Goal: Task Accomplishment & Management: Use online tool/utility

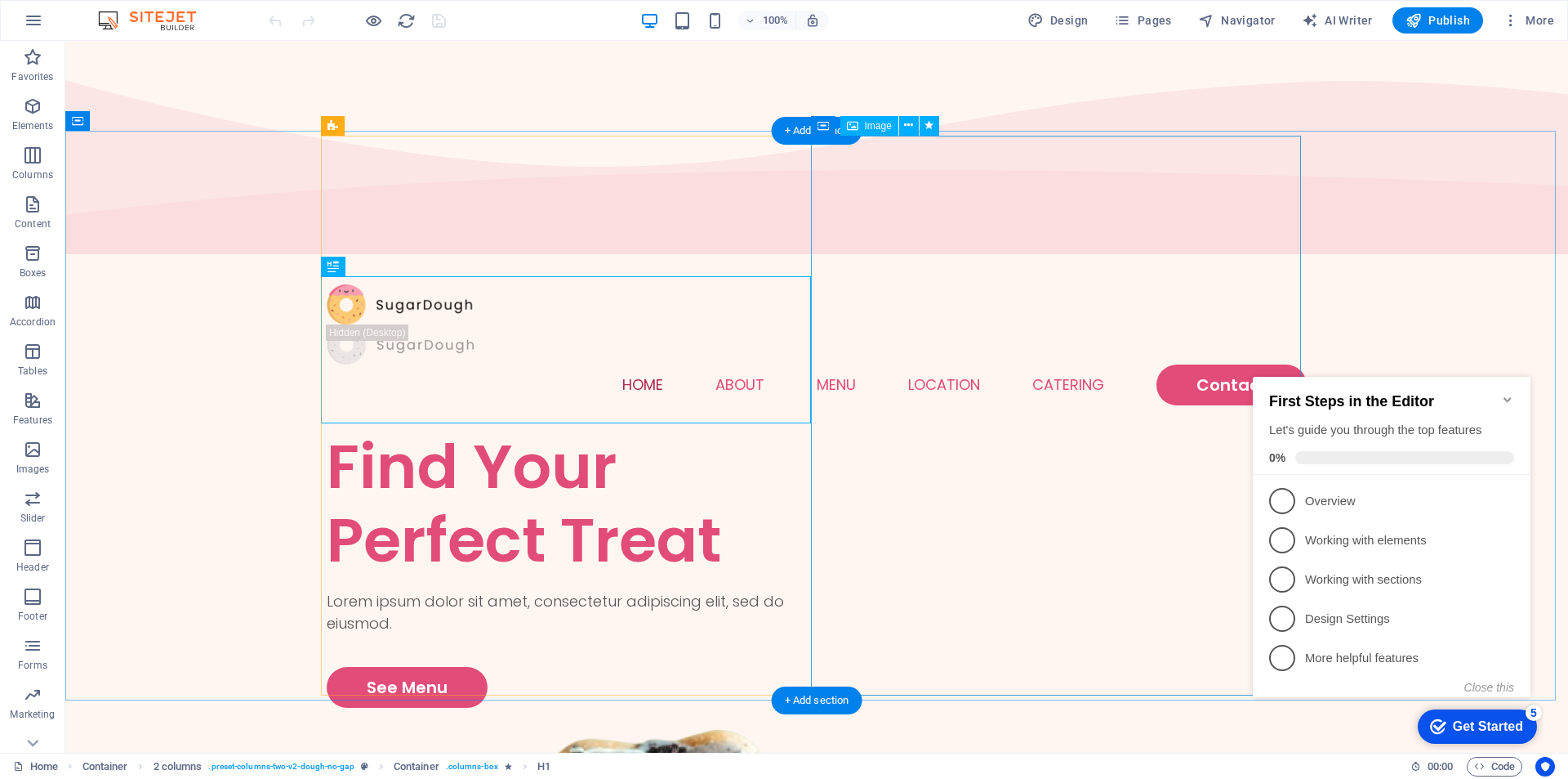
drag, startPoint x: 996, startPoint y: 445, endPoint x: 922, endPoint y: 354, distance: 117.3
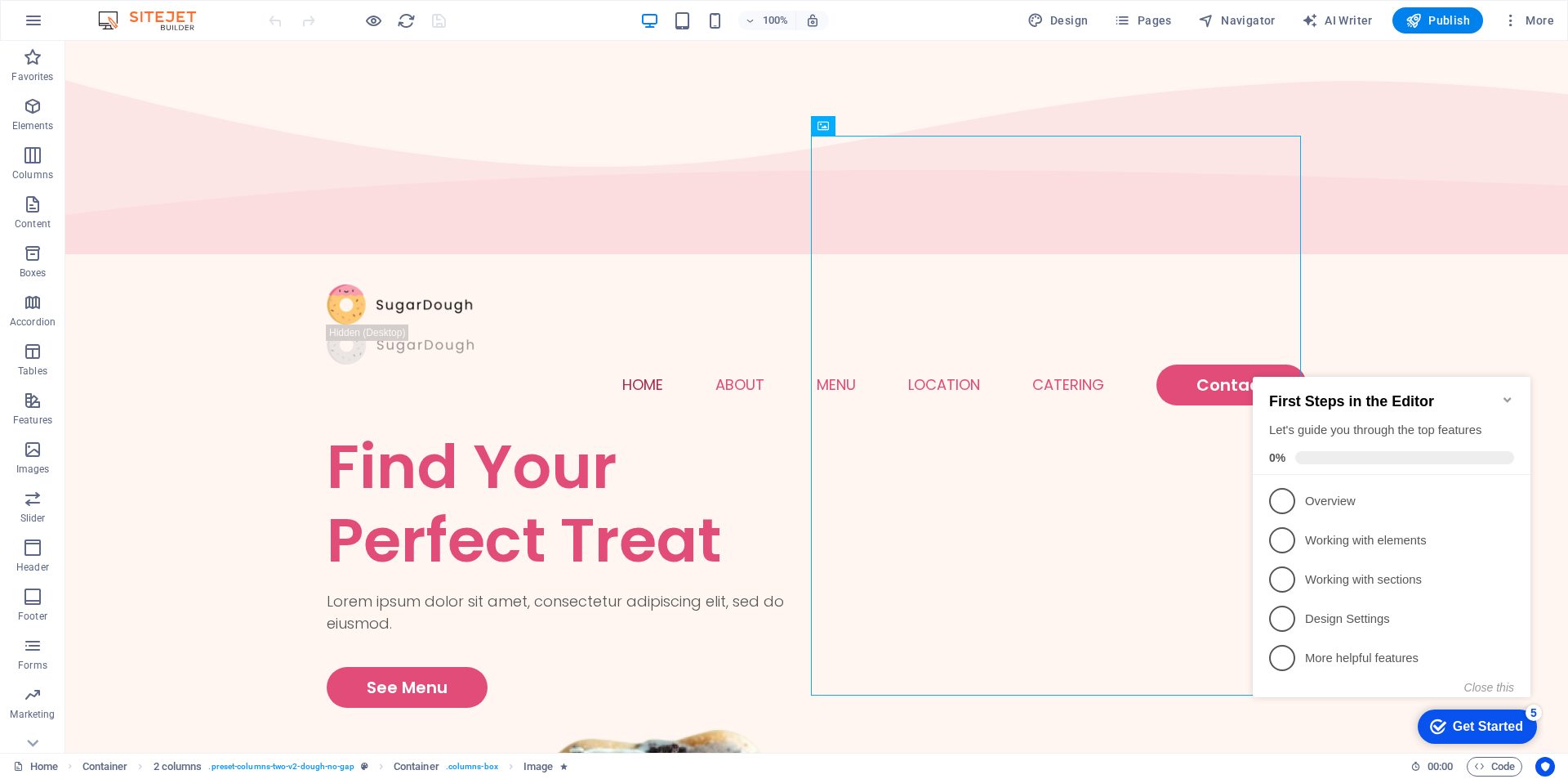
click at [1353, 500] on p "Overview - incomplete" at bounding box center [1404, 501] width 196 height 17
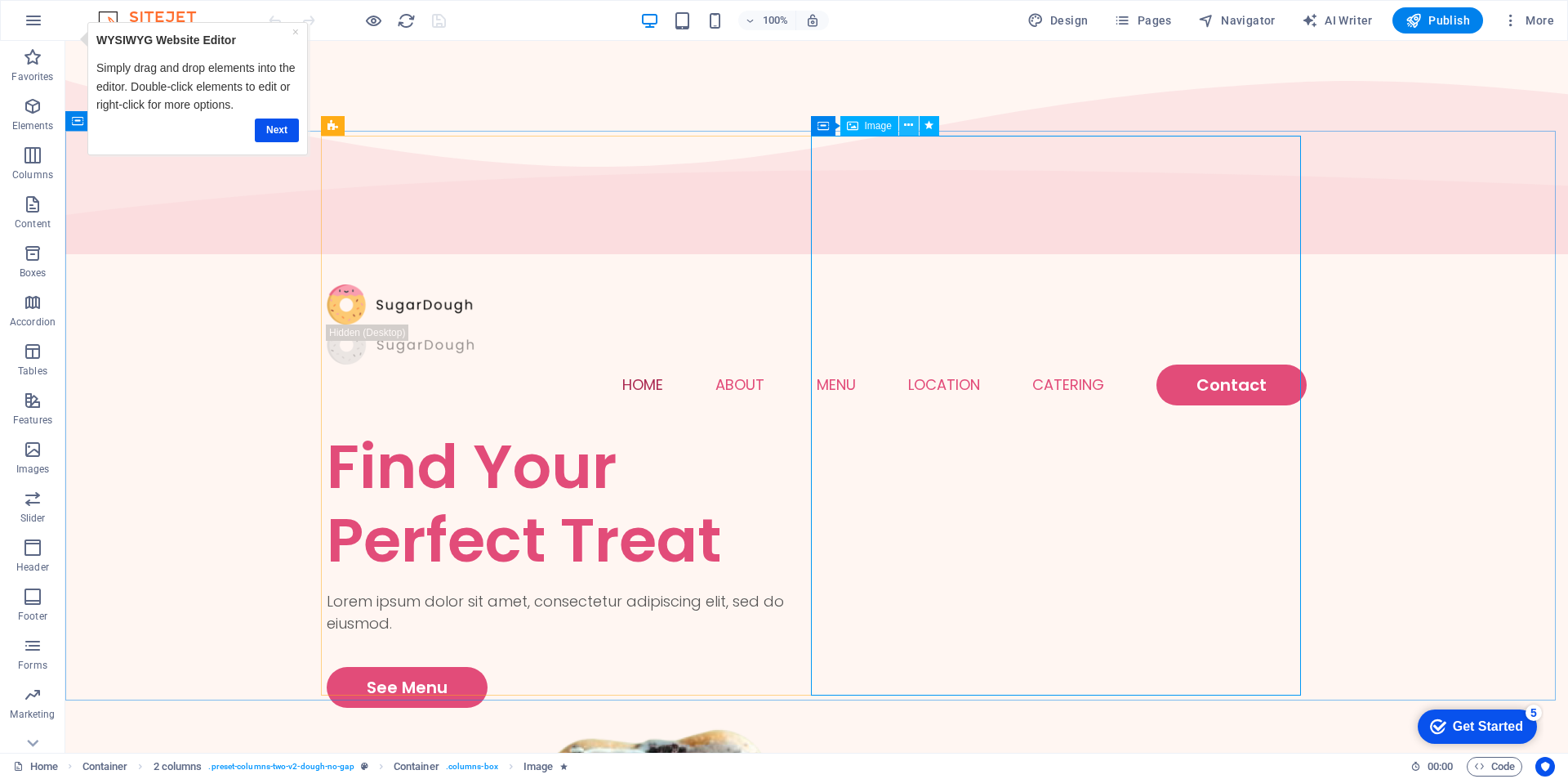
click at [912, 123] on icon at bounding box center [908, 125] width 9 height 17
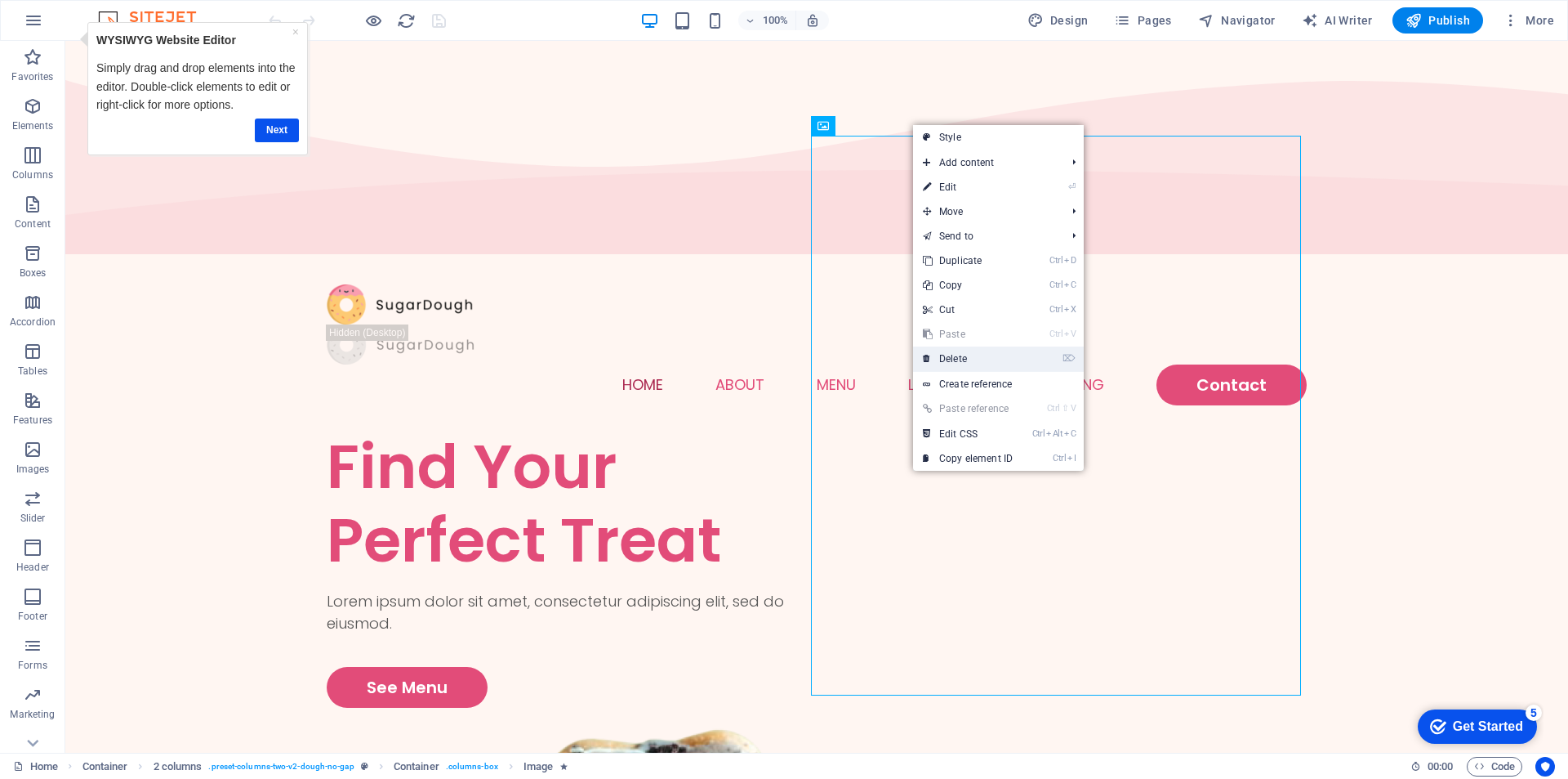
click at [957, 358] on link "⌦ Delete" at bounding box center [968, 359] width 110 height 24
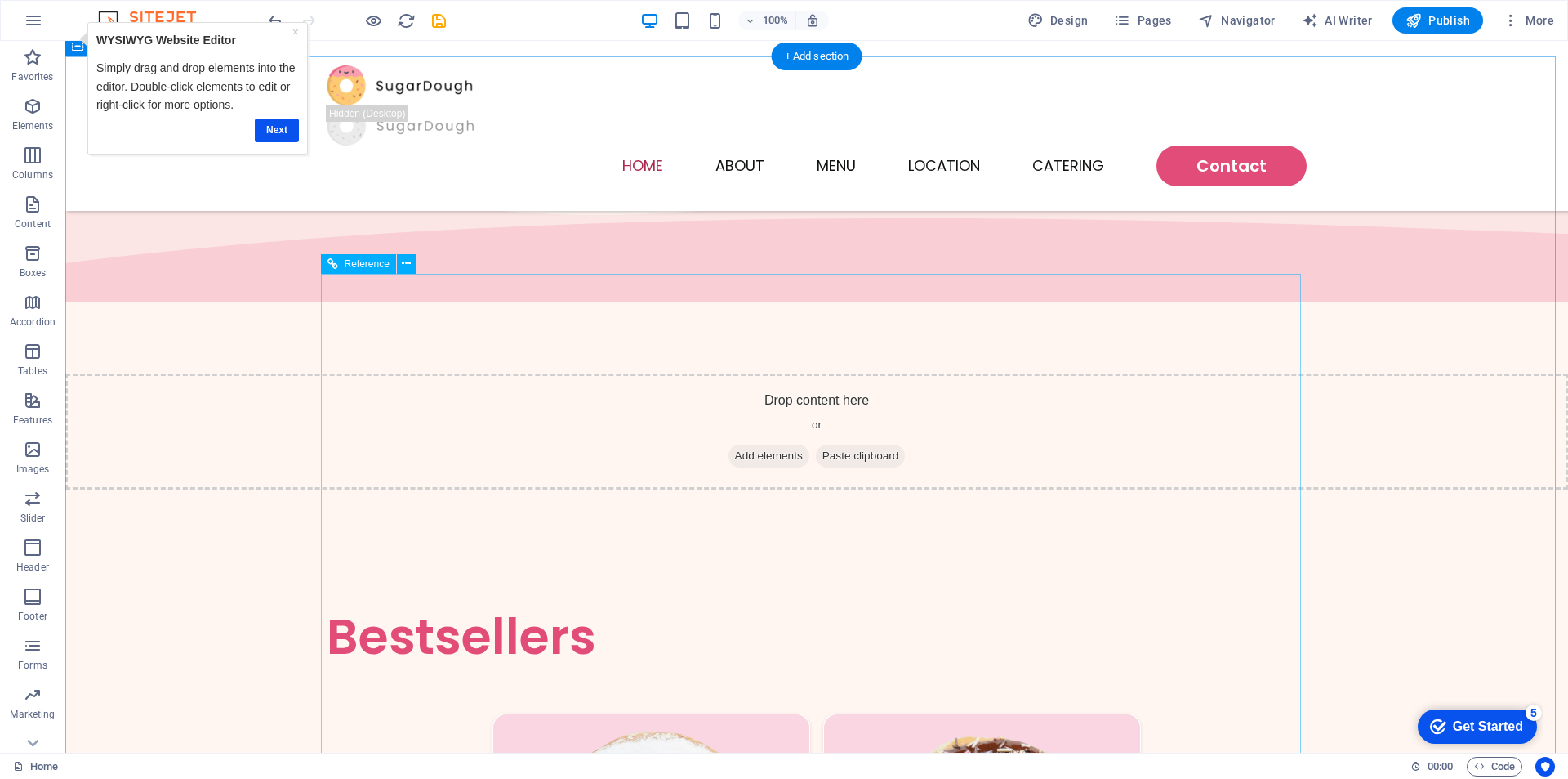
scroll to position [736, 0]
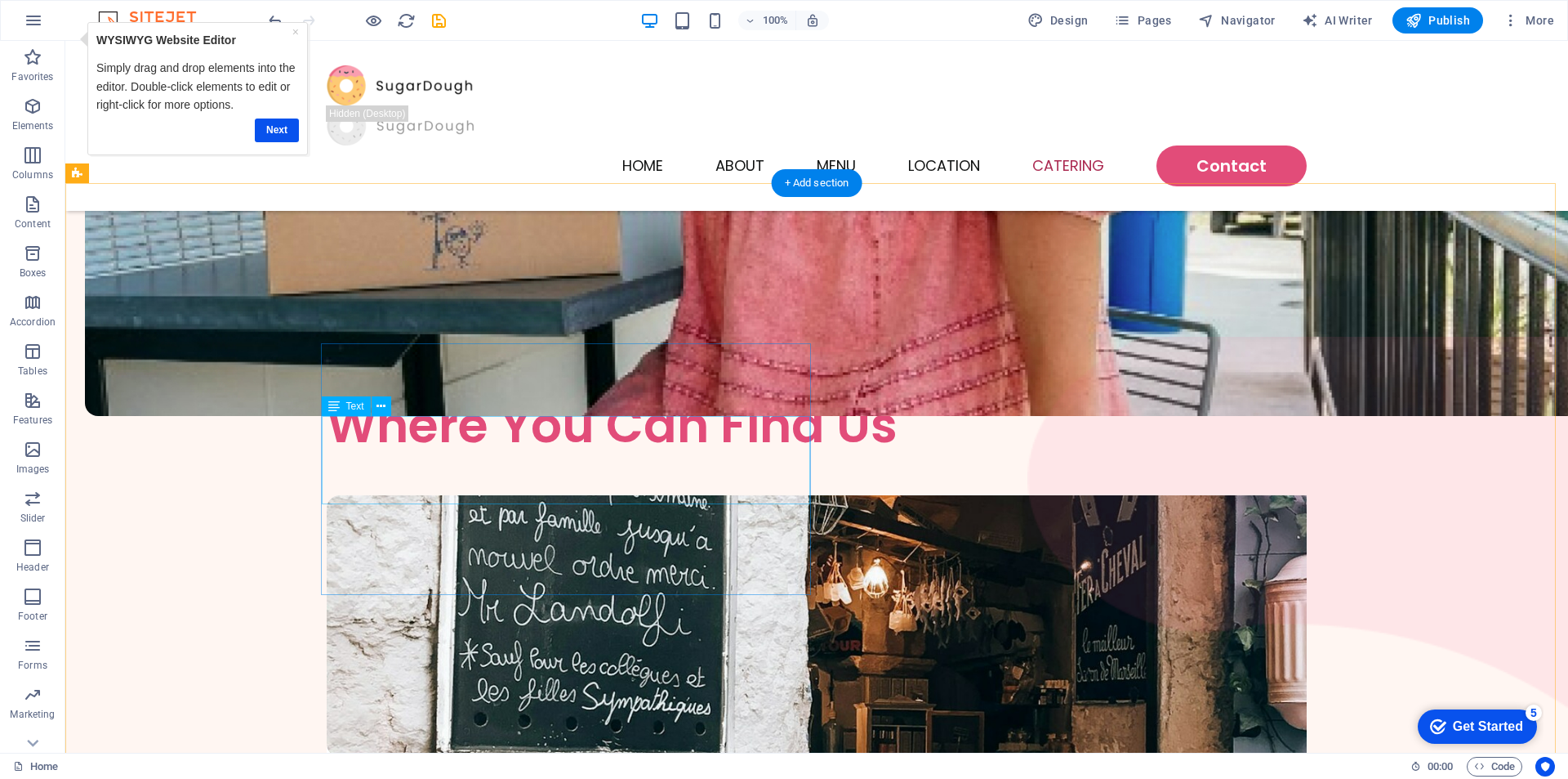
scroll to position [3596, 0]
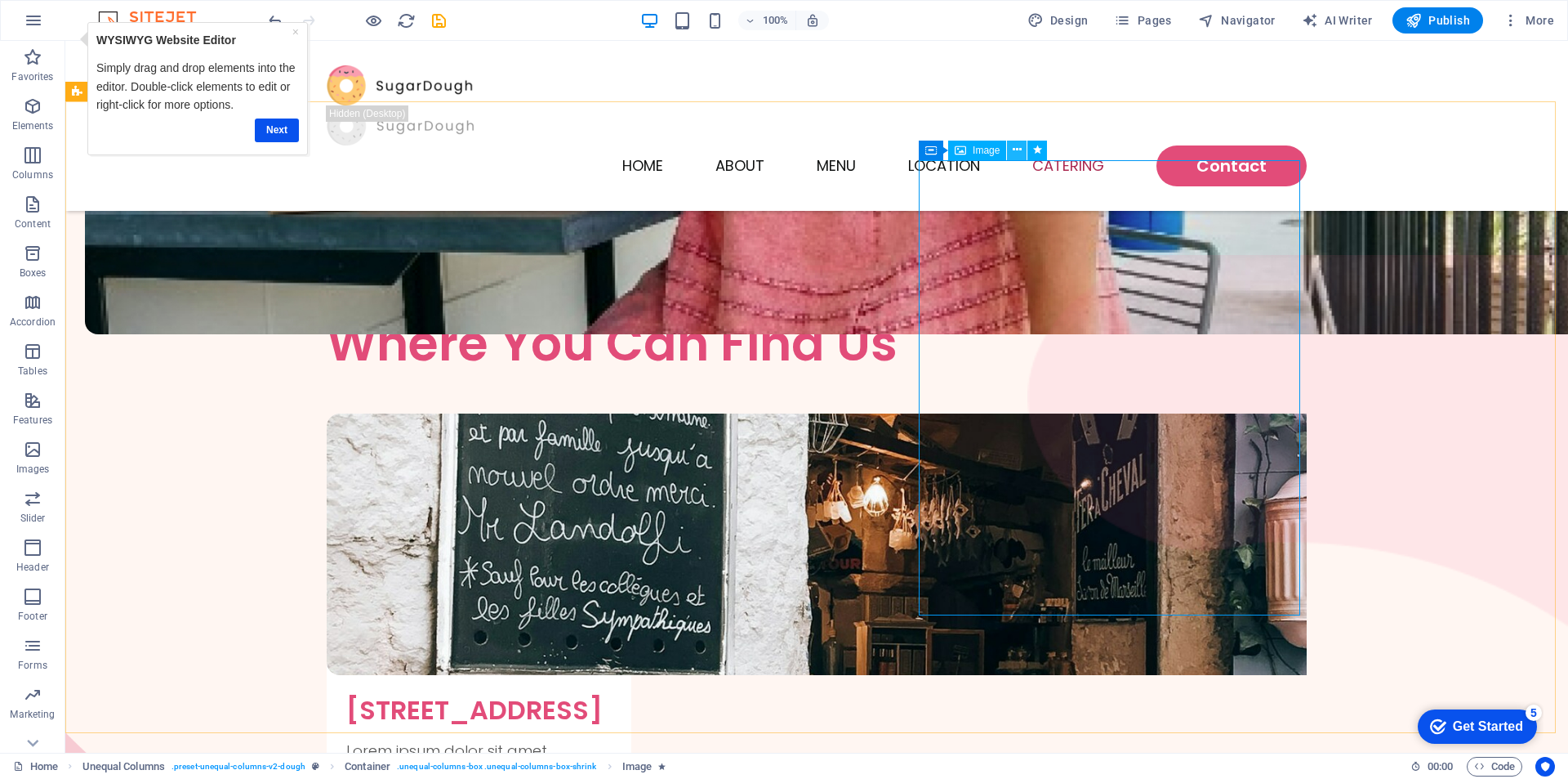
click at [1014, 153] on icon at bounding box center [1017, 150] width 9 height 17
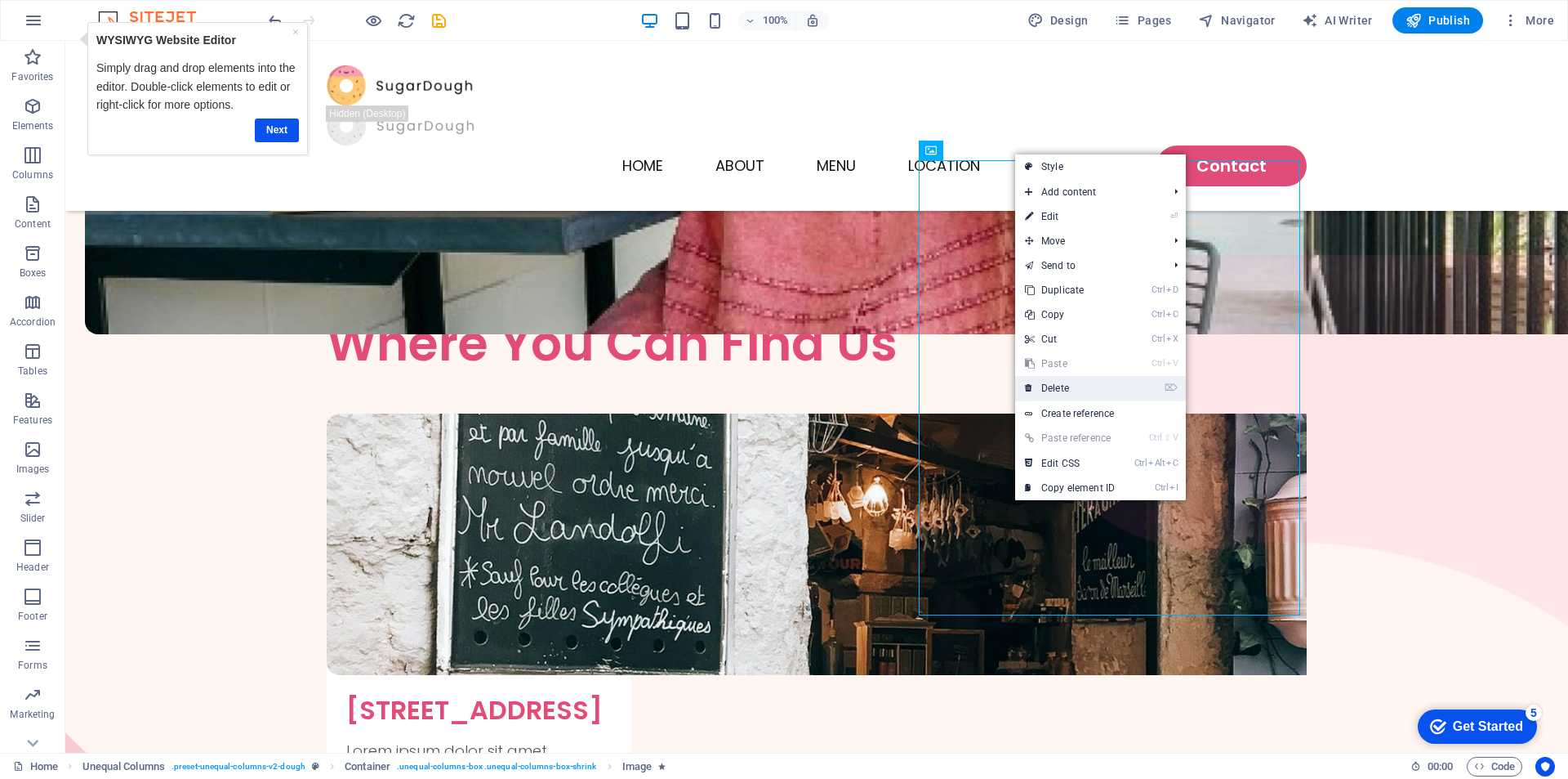
click at [1067, 390] on link "⌦ Delete" at bounding box center [1070, 387] width 110 height 24
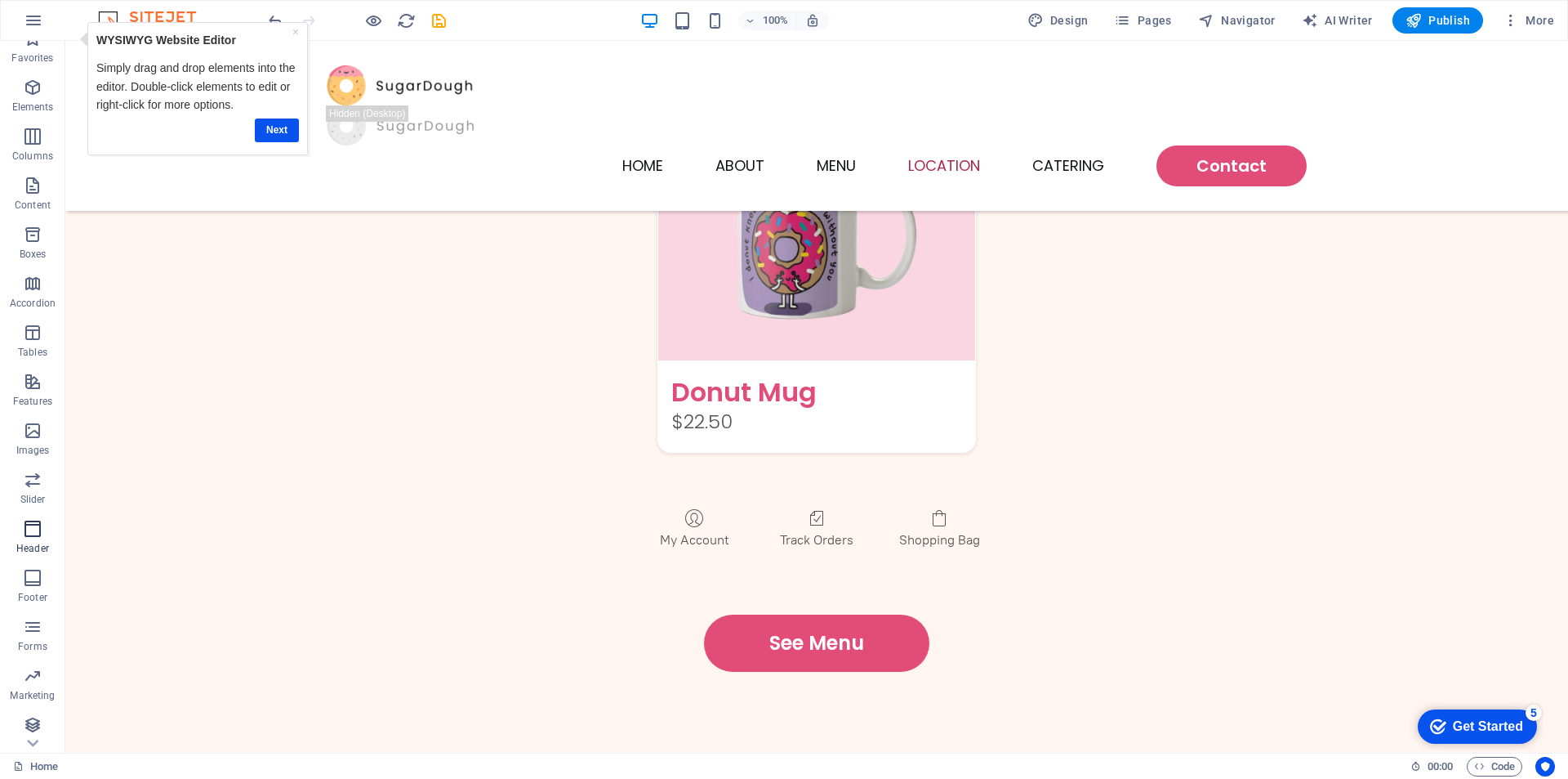
scroll to position [24, 0]
click at [28, 27] on icon "button" at bounding box center [33, 20] width 19 height 19
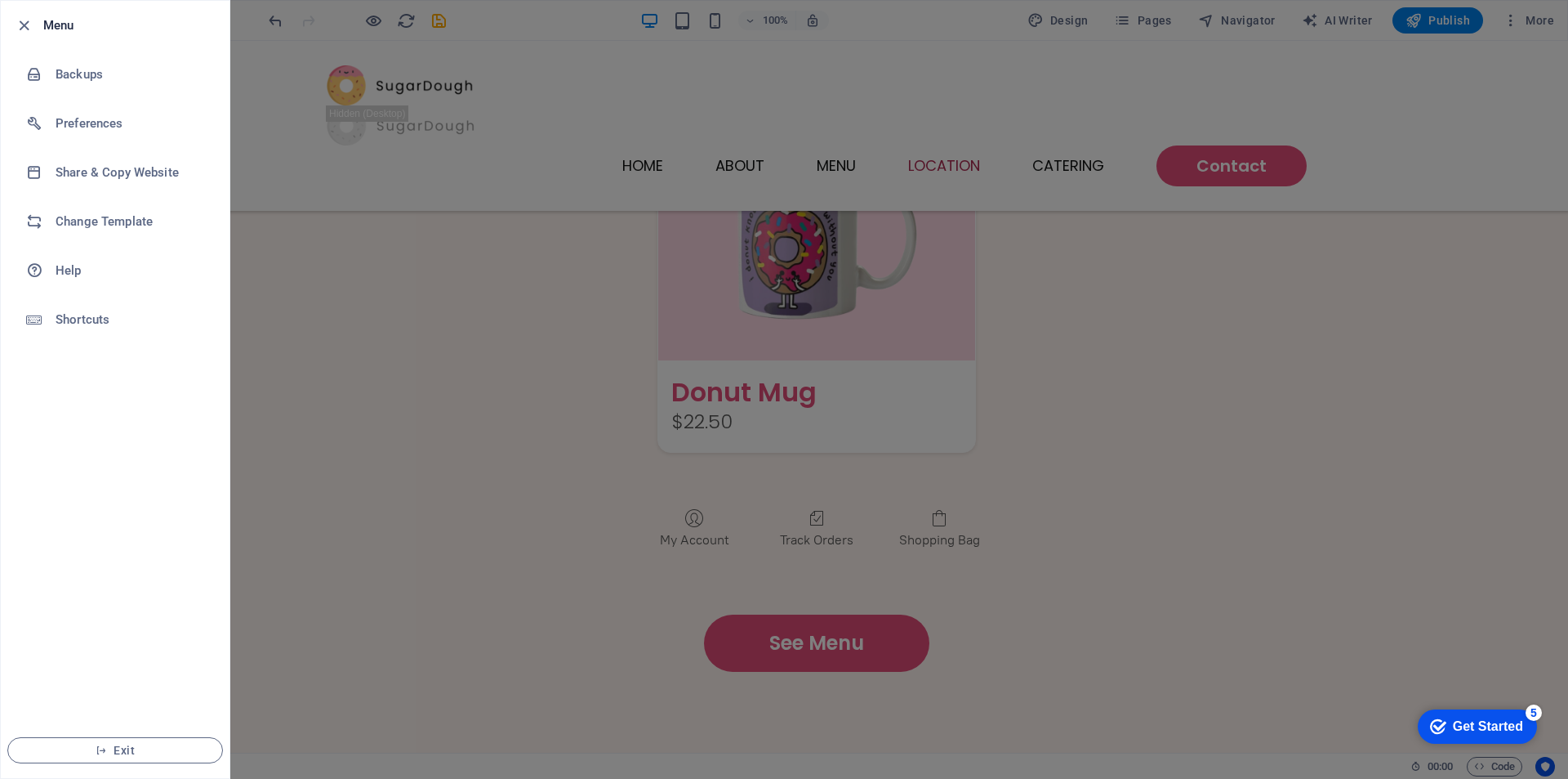
click at [315, 203] on div at bounding box center [784, 389] width 1568 height 779
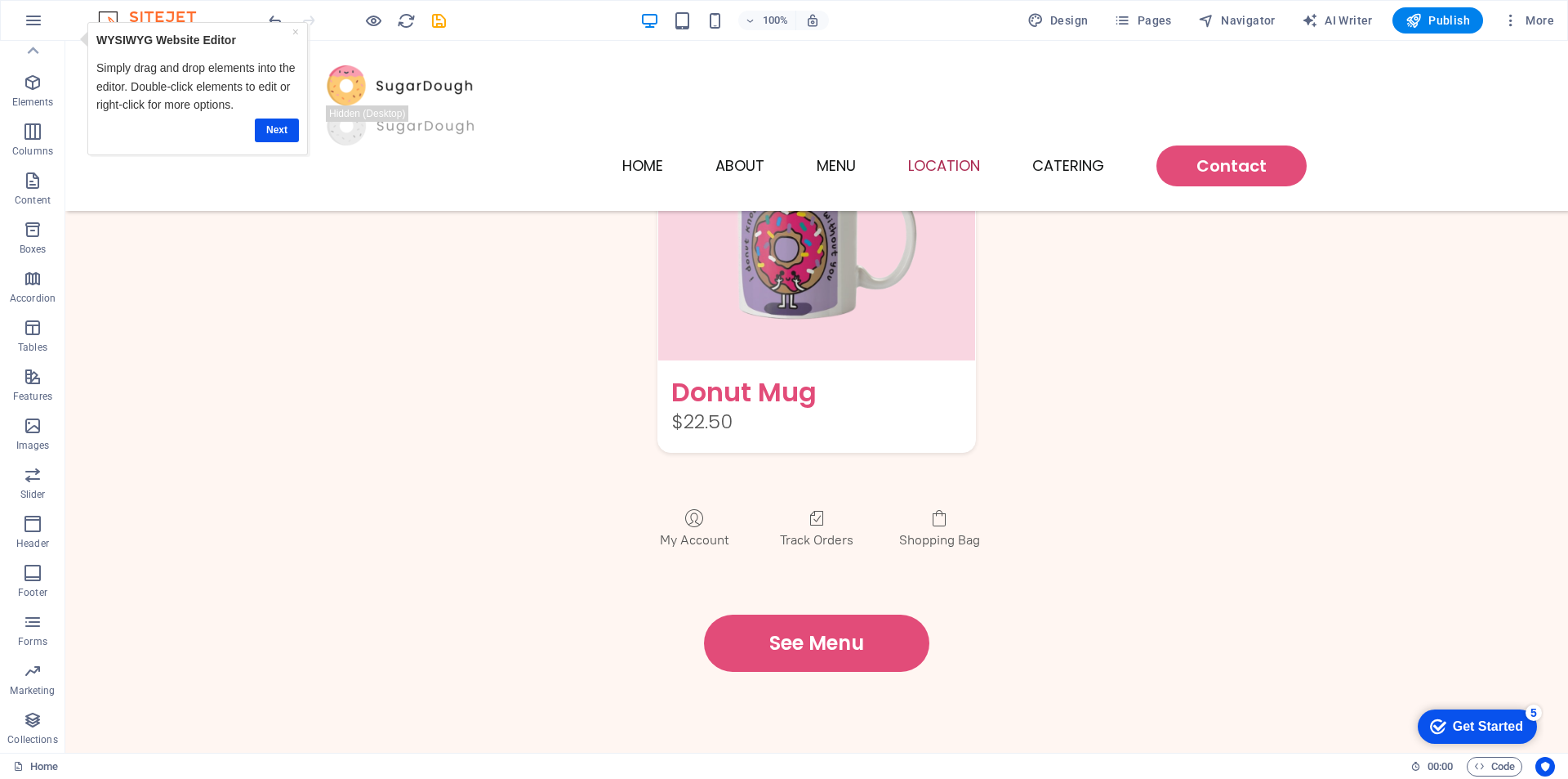
click at [278, 22] on div "× WYSIWYG Website Editor Simply drag and drop elements into the editor. Double-…" at bounding box center [197, 89] width 220 height 133
click at [274, 19] on icon "undo" at bounding box center [276, 21] width 19 height 19
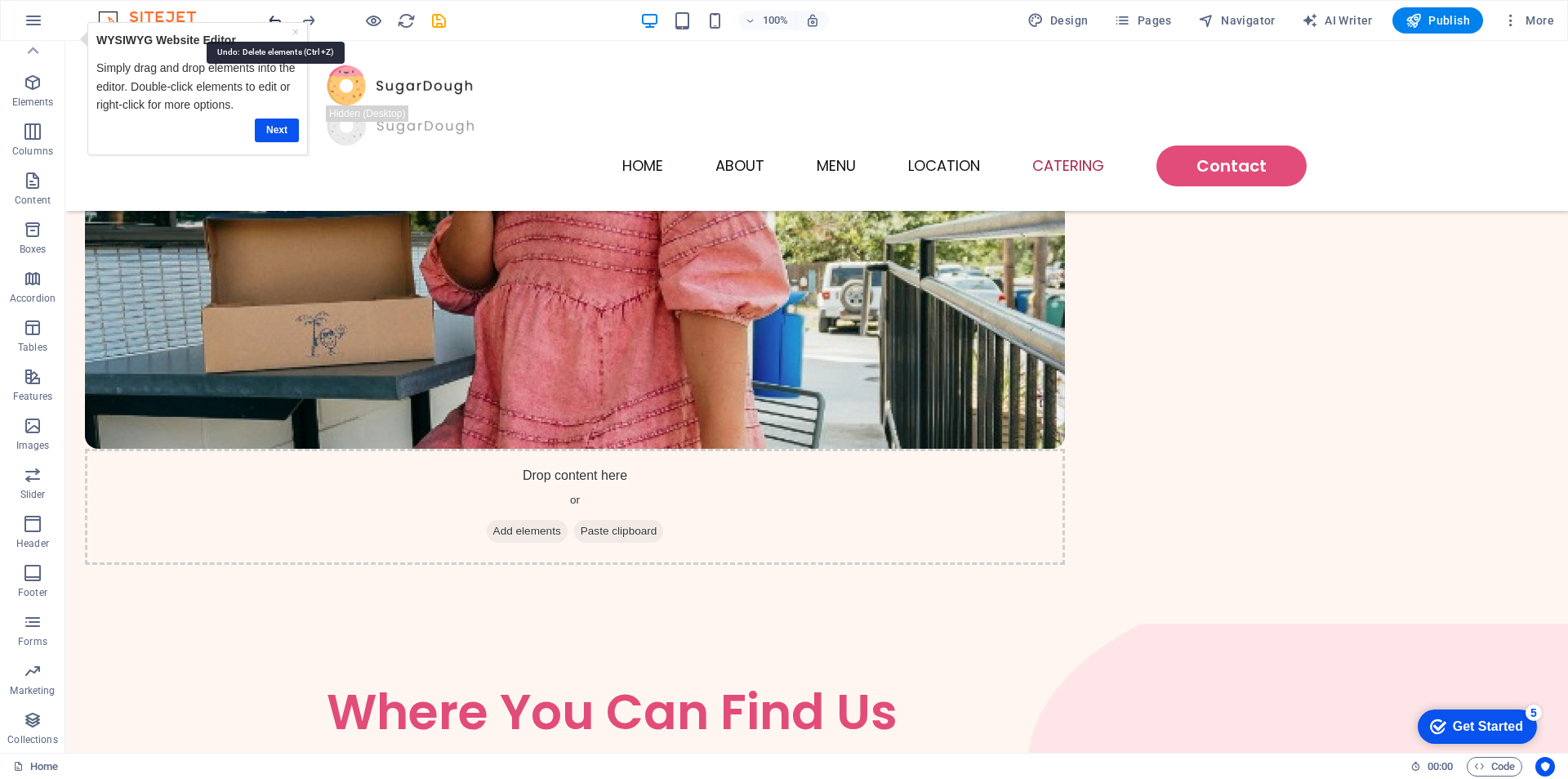
scroll to position [3587, 0]
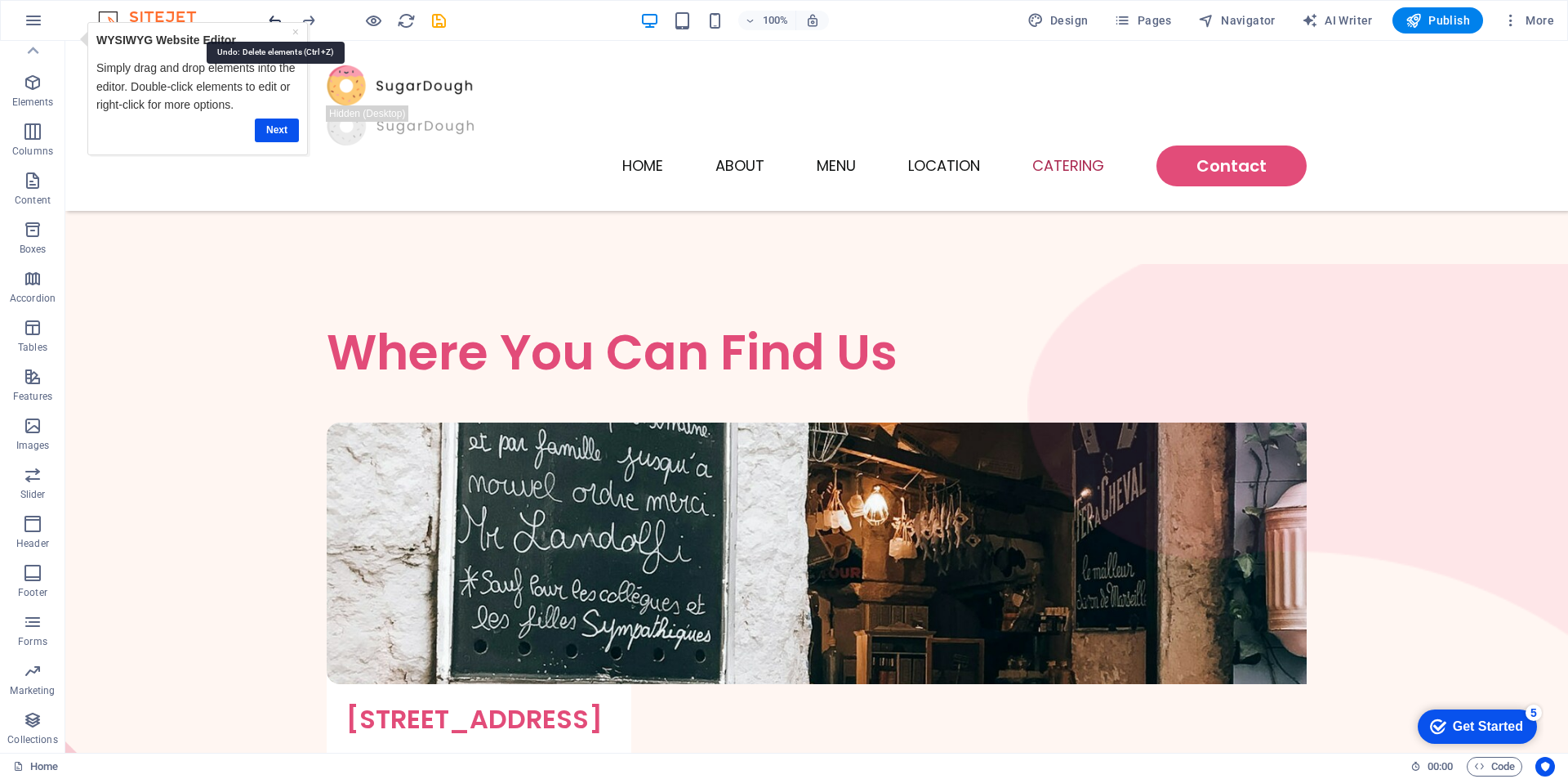
click at [276, 14] on icon "undo" at bounding box center [276, 21] width 19 height 19
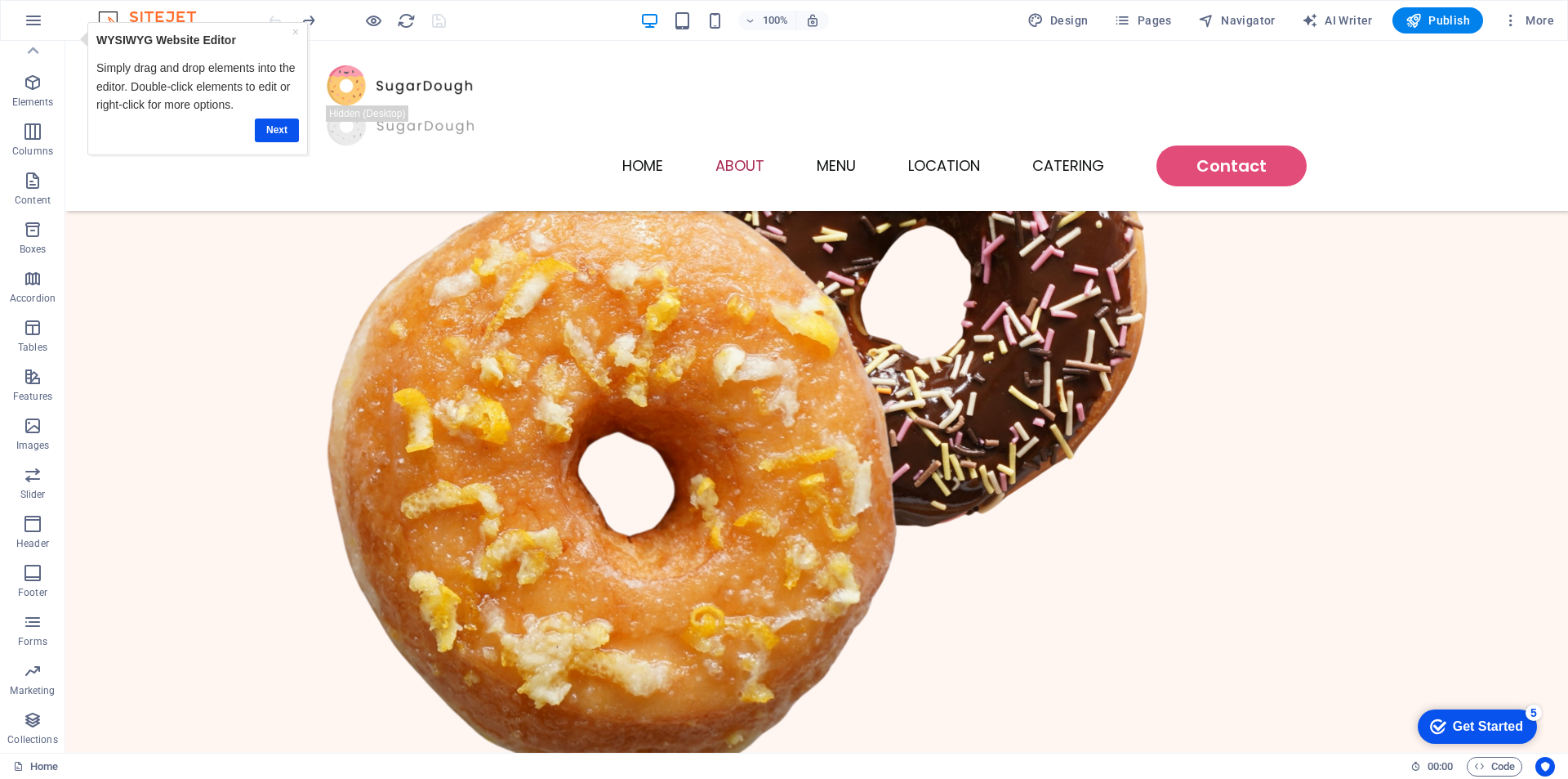
scroll to position [19, 0]
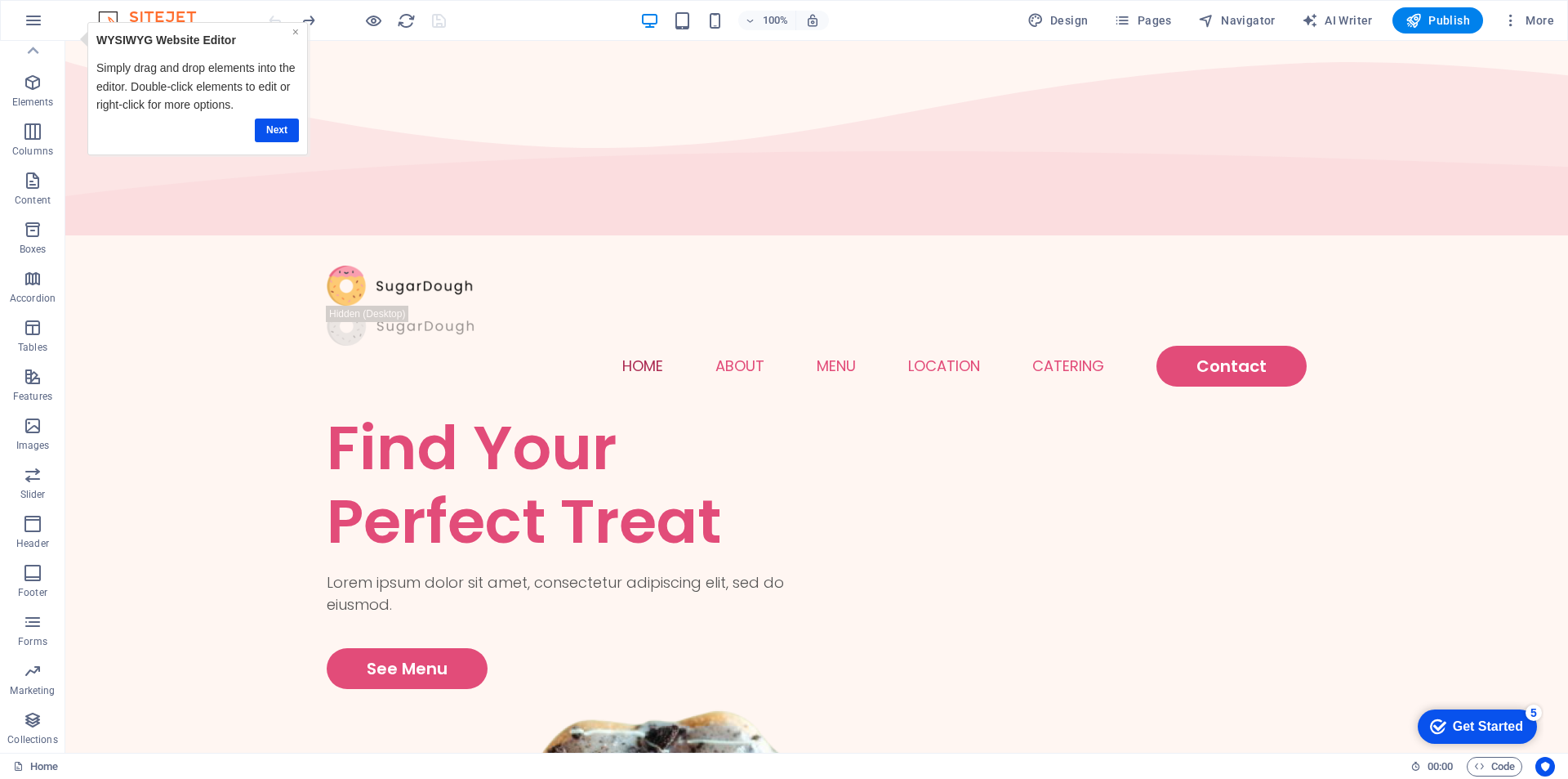
click at [294, 34] on link "×" at bounding box center [296, 31] width 7 height 13
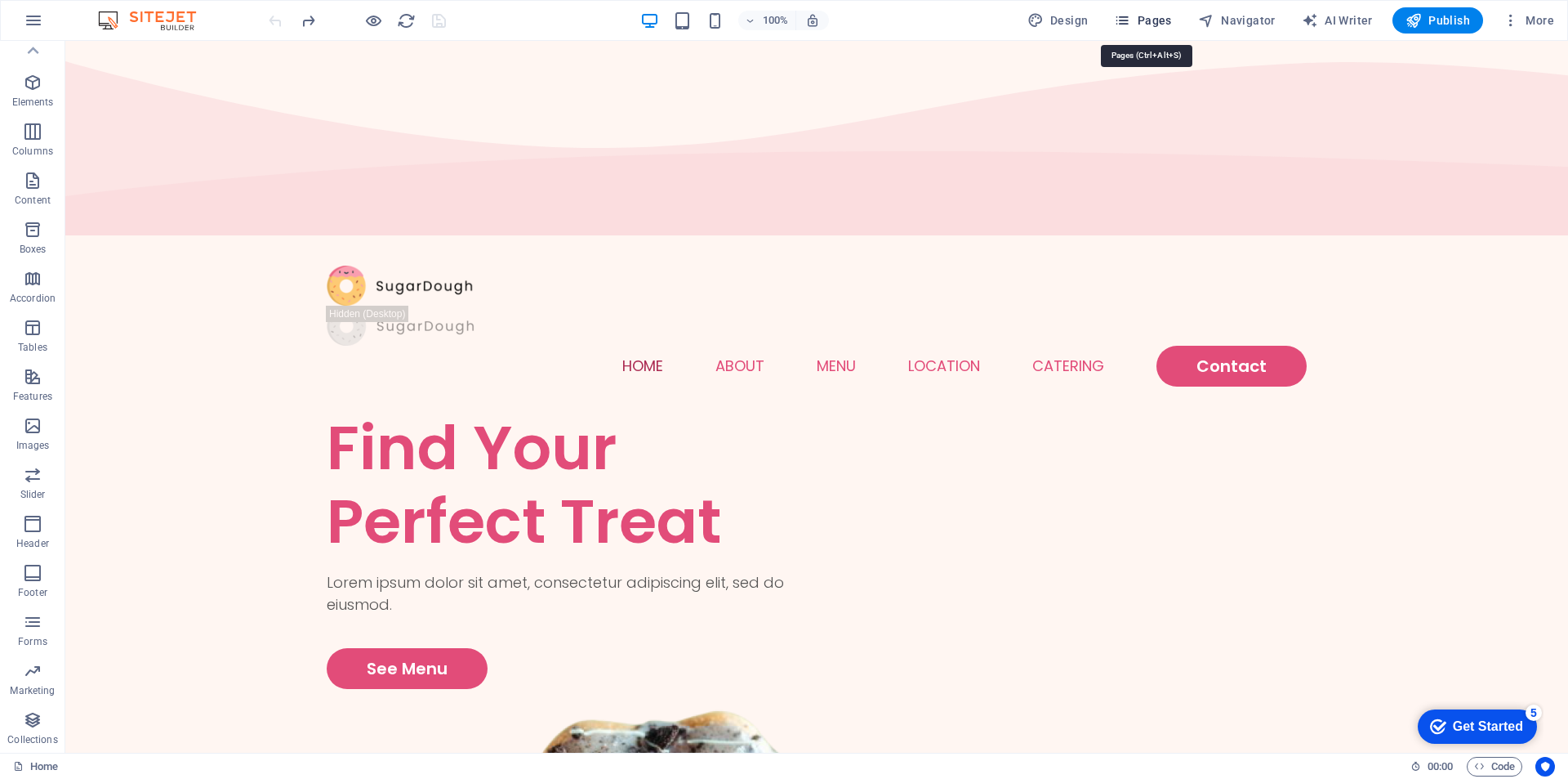
click at [1123, 23] on icon "button" at bounding box center [1122, 20] width 16 height 16
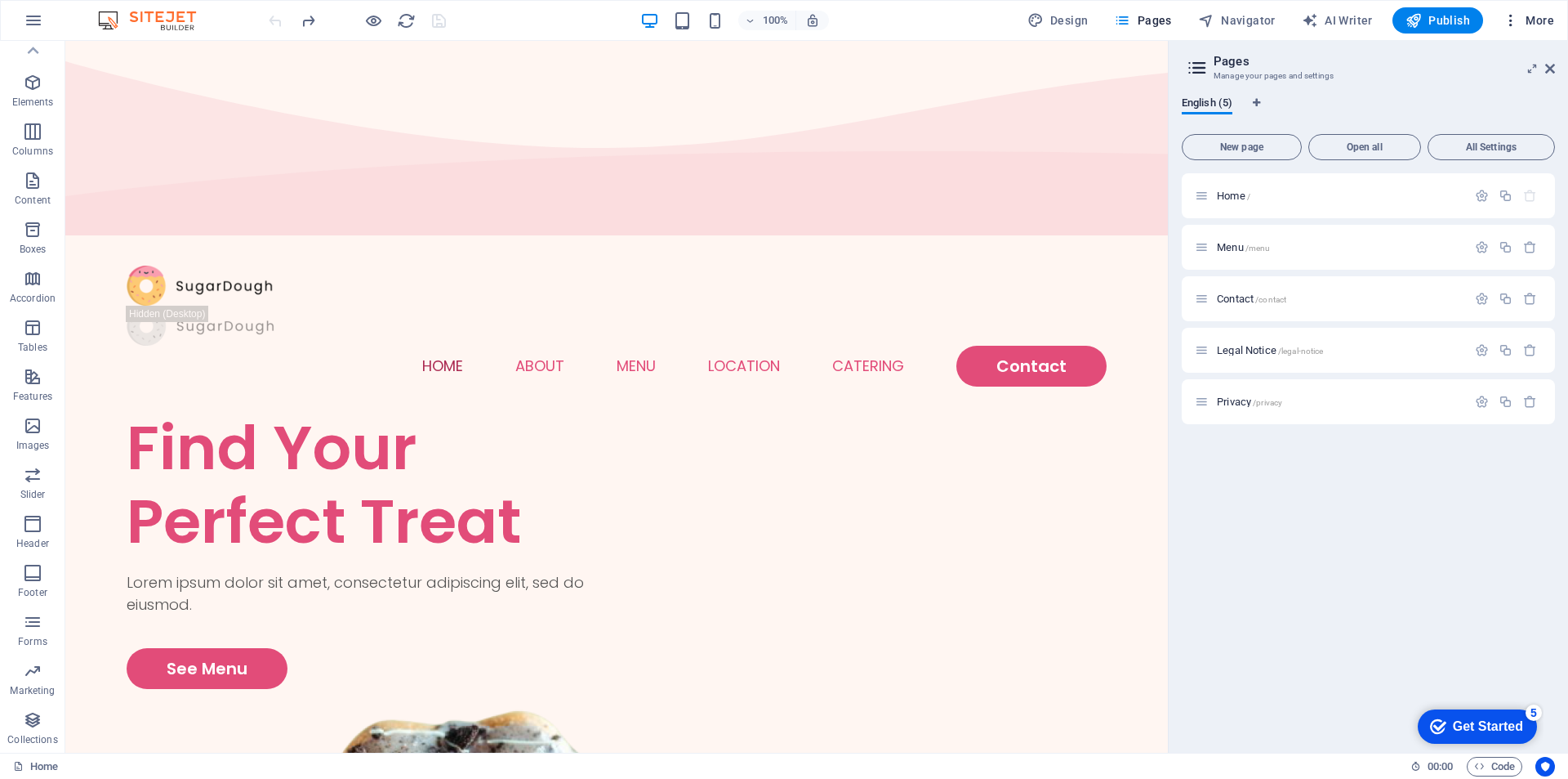
click at [1514, 16] on icon "button" at bounding box center [1511, 20] width 16 height 16
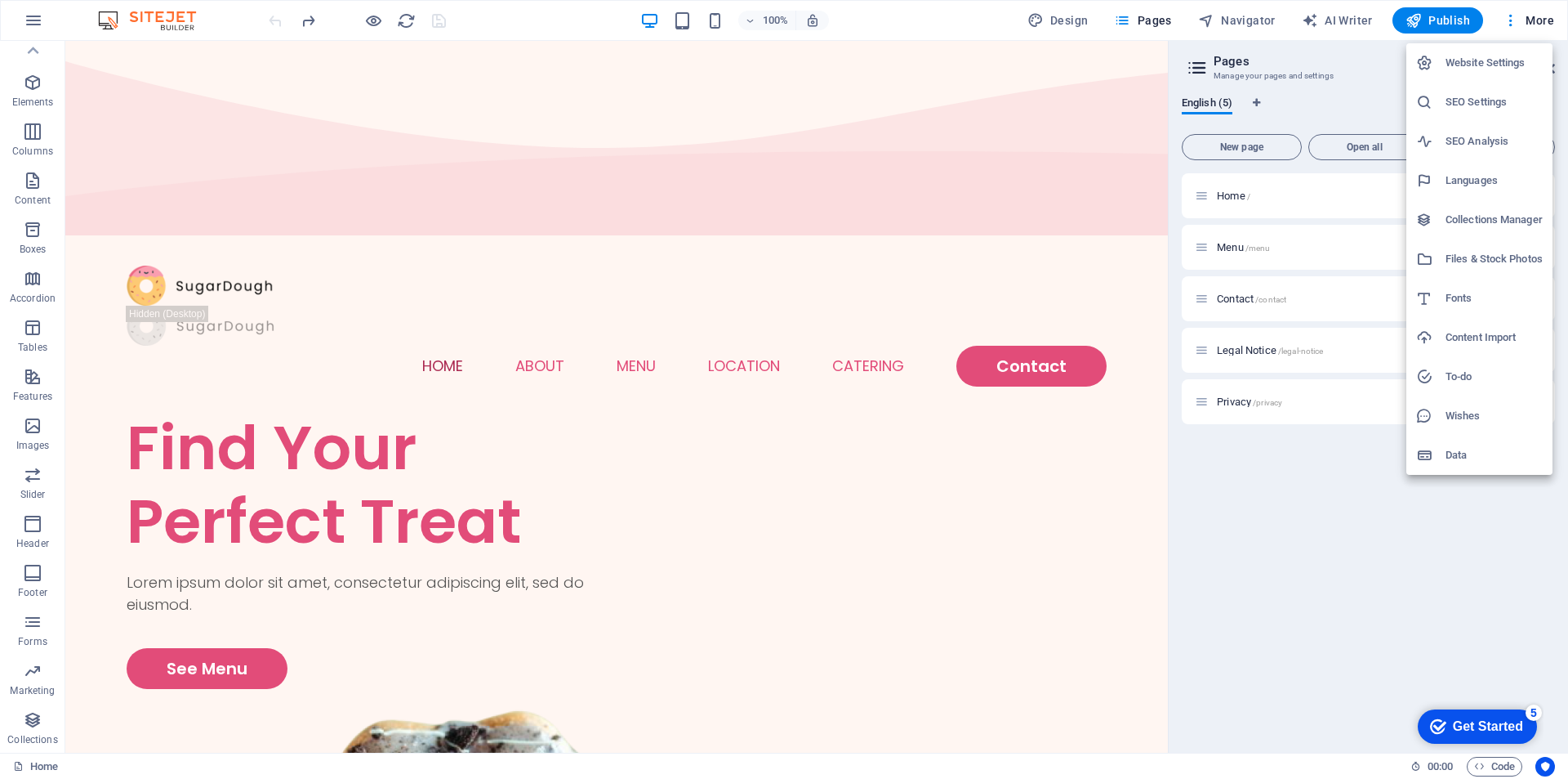
click at [1333, 522] on div at bounding box center [784, 389] width 1568 height 779
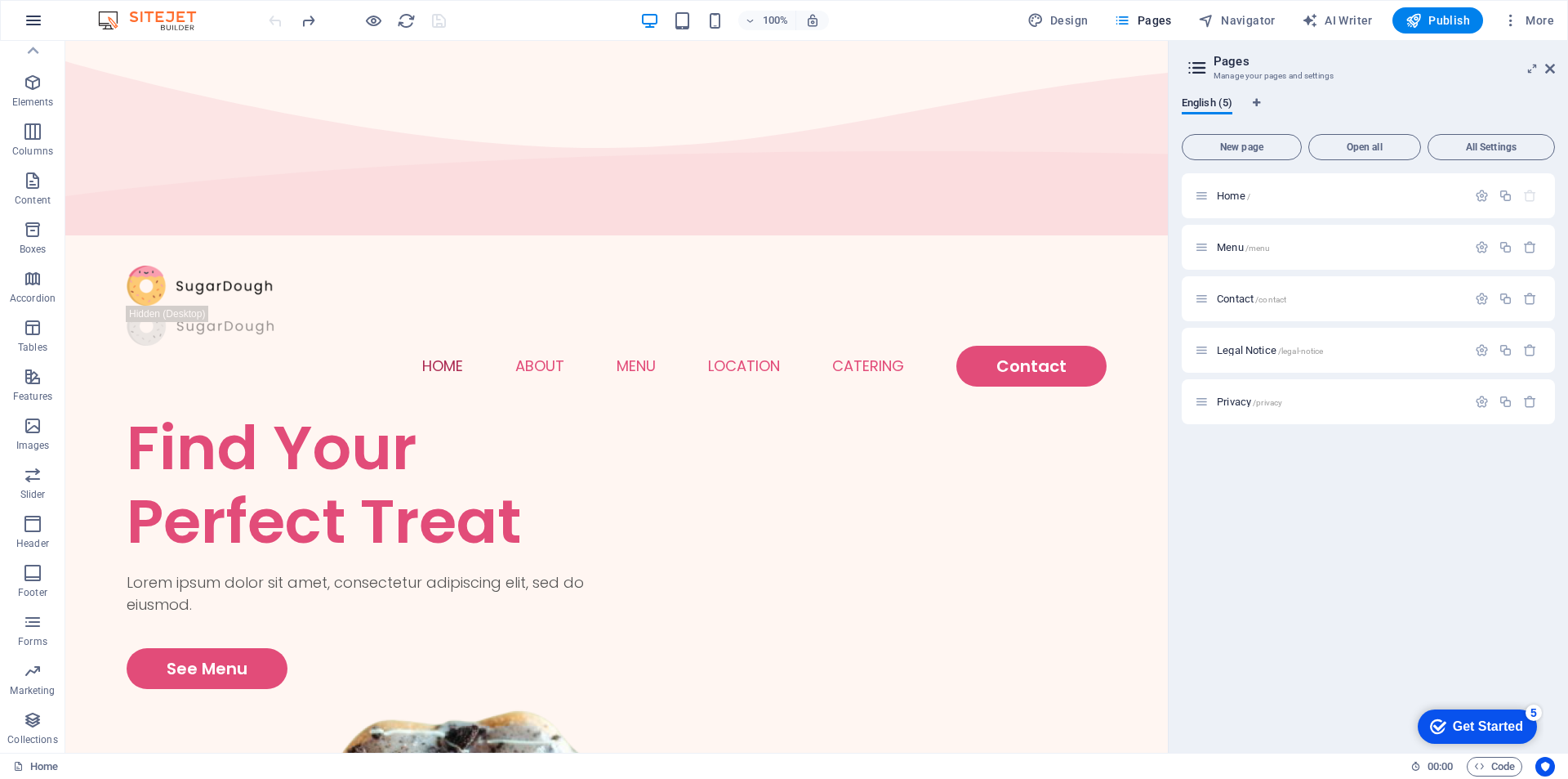
click at [41, 8] on button "button" at bounding box center [33, 20] width 39 height 39
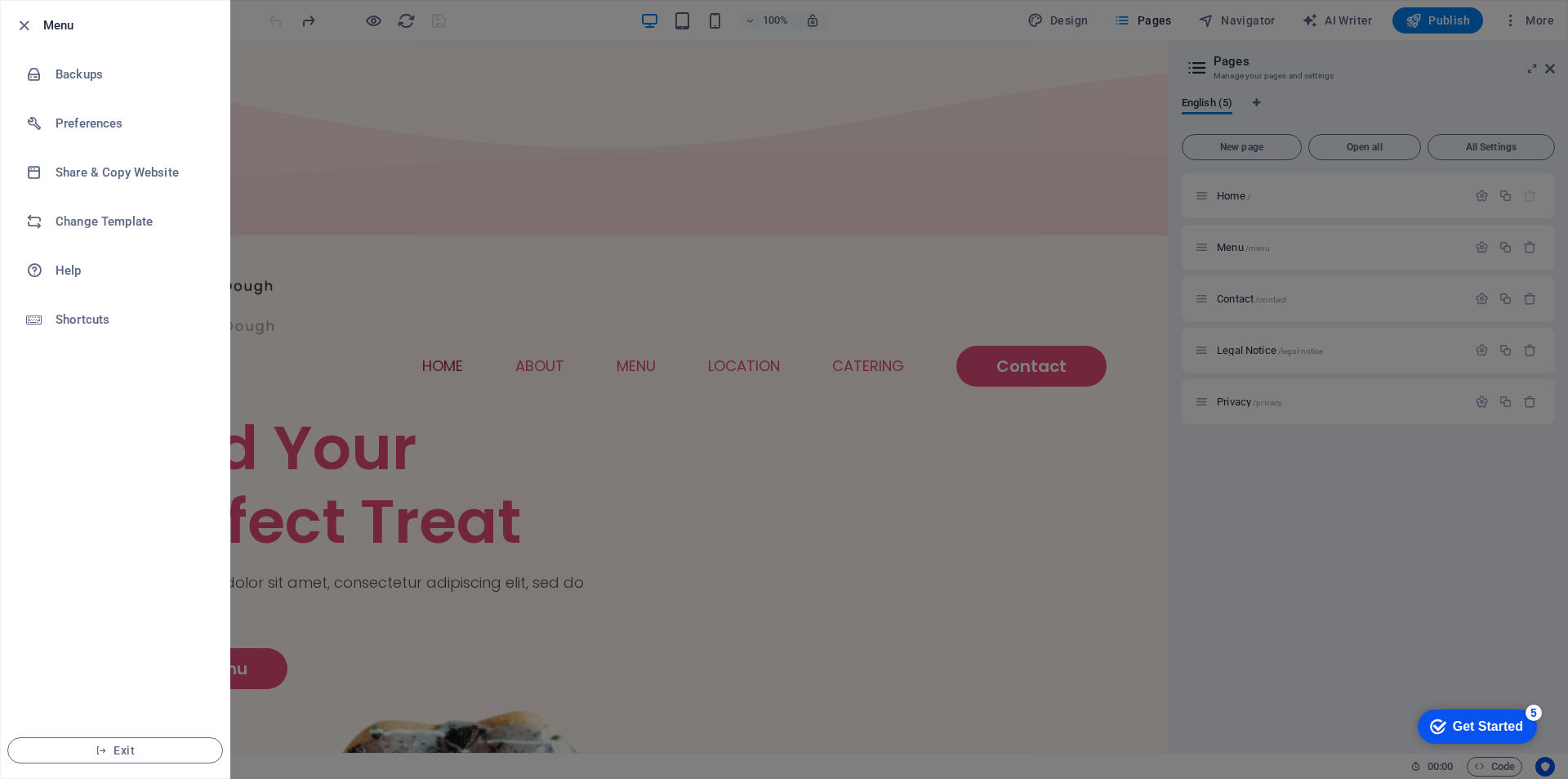
drag, startPoint x: 400, startPoint y: 653, endPoint x: 402, endPoint y: 603, distance: 50.0
click at [401, 631] on div at bounding box center [784, 389] width 1568 height 779
